Goal: Find specific page/section: Find specific page/section

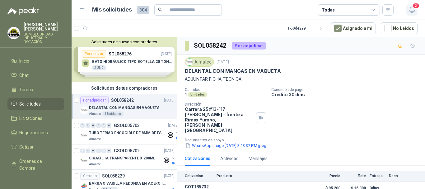
click at [413, 8] on icon "button" at bounding box center [412, 10] width 8 height 8
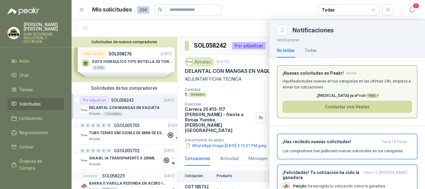
click at [36, 98] on link "Solicitudes" at bounding box center [35, 104] width 57 height 12
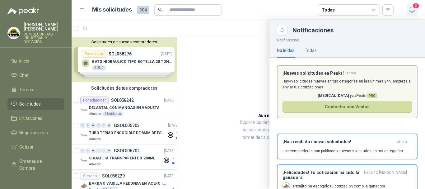
click at [417, 7] on span "2" at bounding box center [416, 6] width 7 height 6
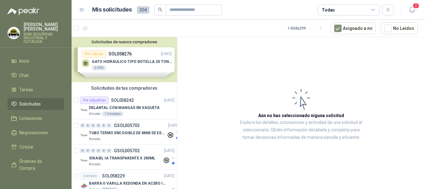
click at [44, 100] on li "Solicitudes" at bounding box center [35, 103] width 49 height 7
click at [44, 60] on li "Inicio" at bounding box center [35, 61] width 49 height 7
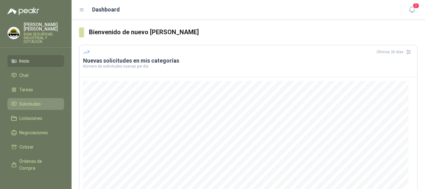
click at [48, 98] on link "Solicitudes" at bounding box center [35, 104] width 57 height 12
